Goal: Check status: Check status

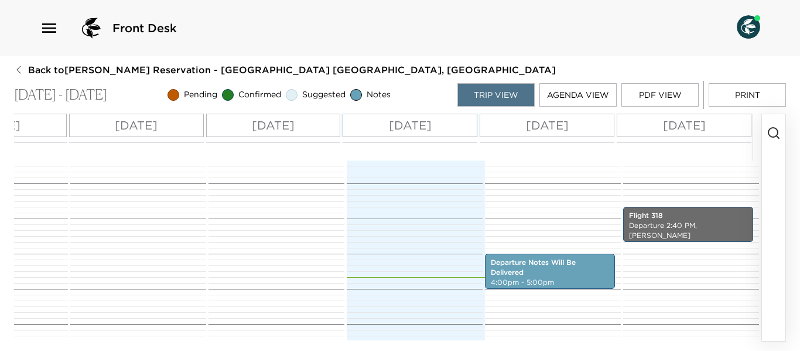
scroll to position [457, 0]
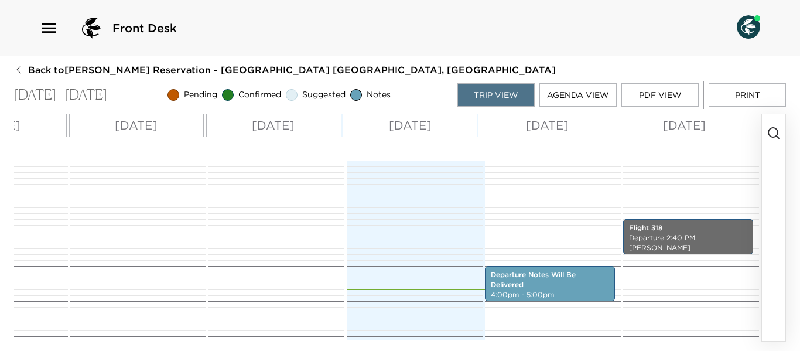
drag, startPoint x: 780, startPoint y: 277, endPoint x: 776, endPoint y: 202, distance: 75.1
click at [776, 202] on button "button" at bounding box center [773, 227] width 23 height 227
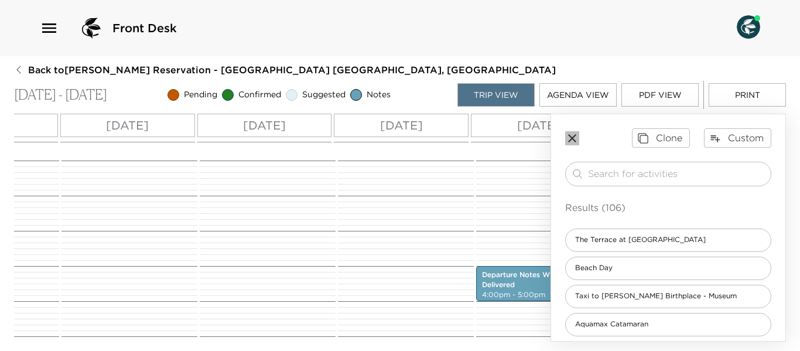
click at [570, 139] on icon "button" at bounding box center [572, 138] width 14 height 14
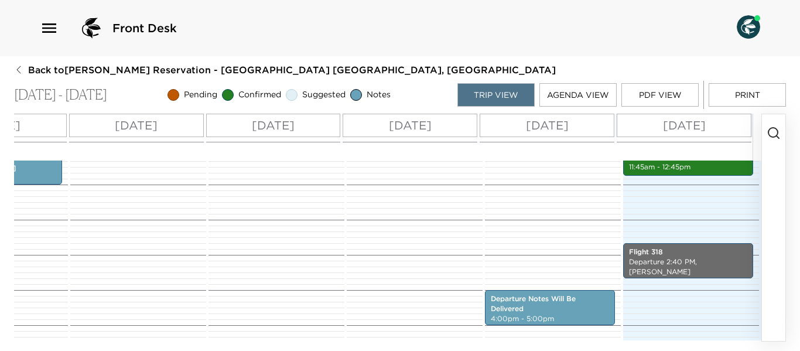
scroll to position [410, 0]
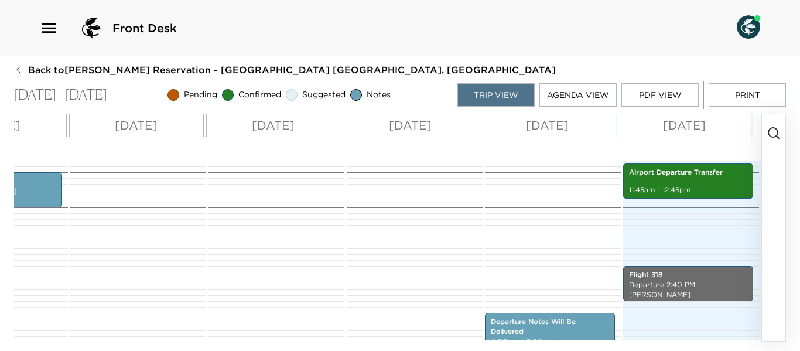
drag, startPoint x: 756, startPoint y: 167, endPoint x: 500, endPoint y: 212, distance: 259.7
click at [500, 212] on div "Departure Notes Will Be Delivered 4:00pm - 5:00pm Yachtsman Grill 6:30pm - 7:30…" at bounding box center [551, 172] width 132 height 843
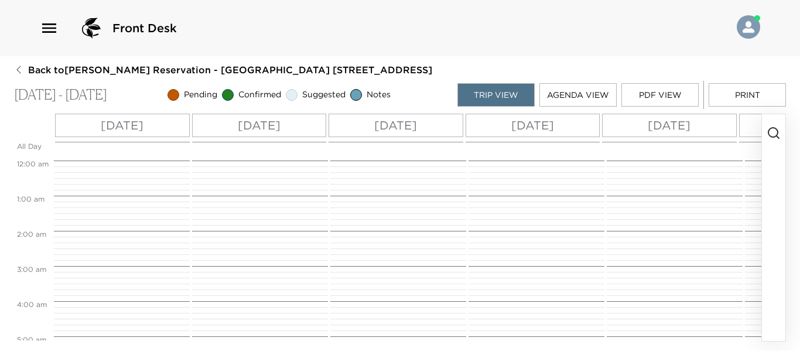
scroll to position [281, 0]
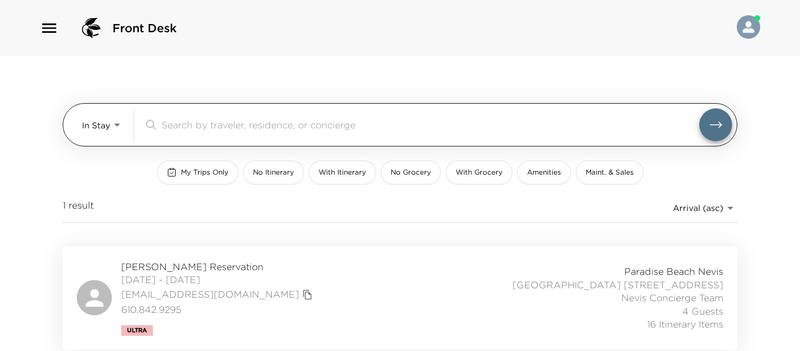
click at [115, 121] on body "Front Desk In Stay In-Stay ​ My Trips Only No Itinerary With Itinerary No Groce…" at bounding box center [400, 175] width 800 height 351
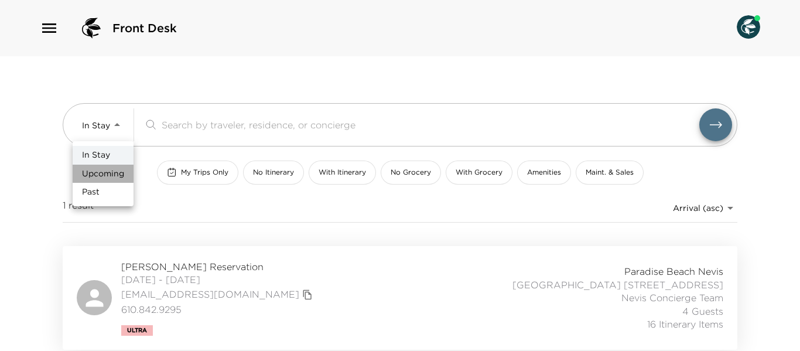
click at [115, 174] on span "Upcoming" at bounding box center [103, 174] width 42 height 12
type input "Upcoming"
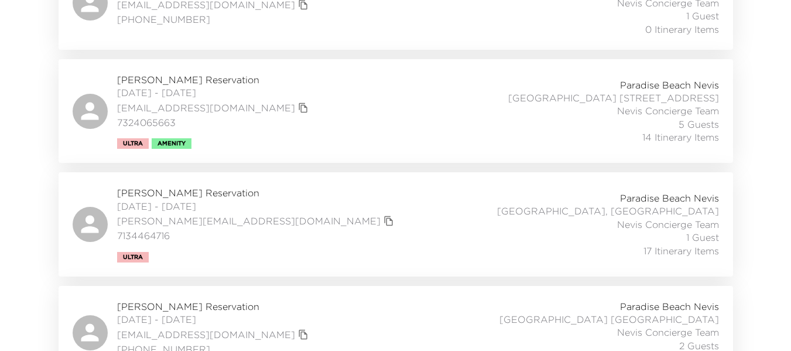
scroll to position [527, 0]
